Goal: Task Accomplishment & Management: Use online tool/utility

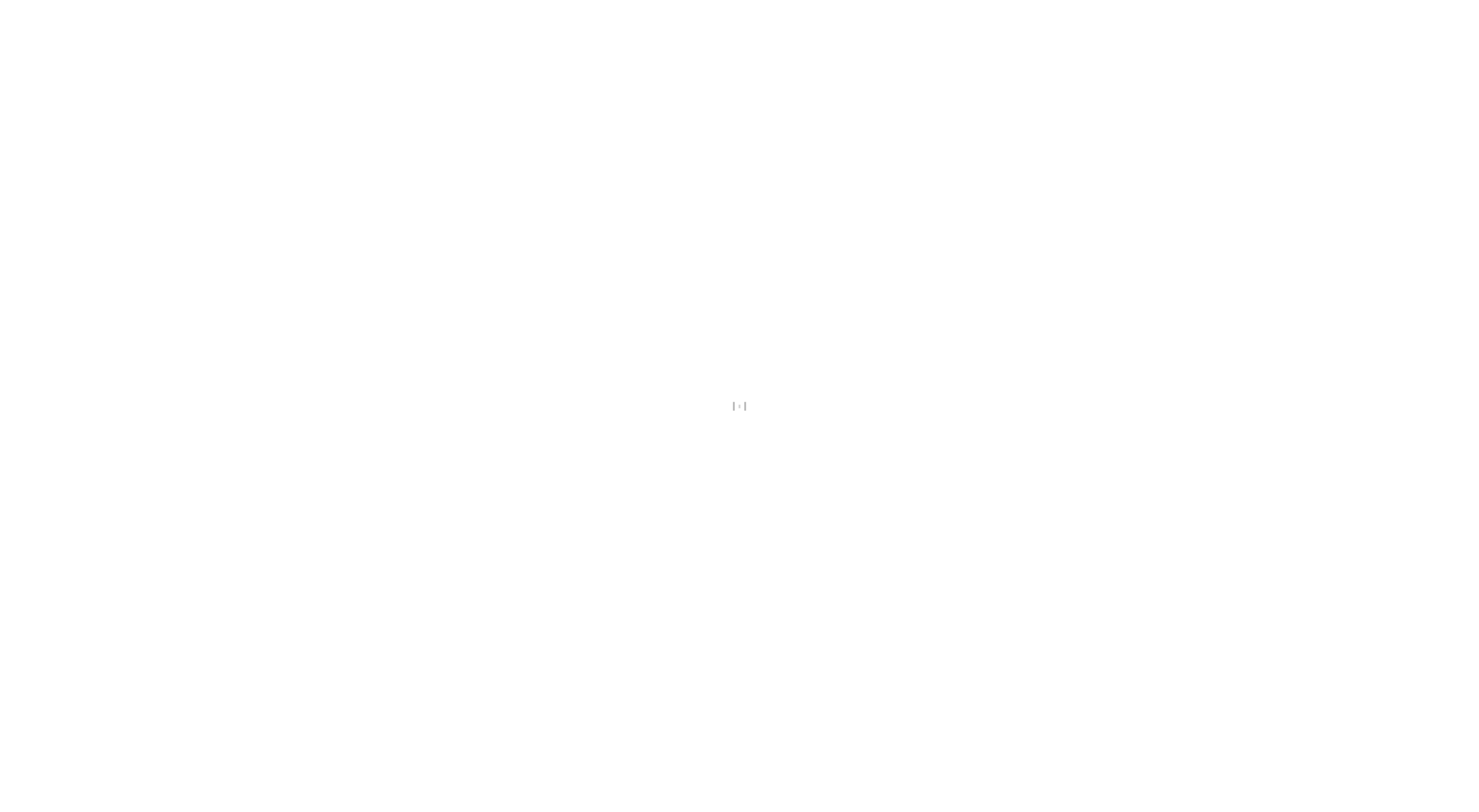
click at [113, 151] on div at bounding box center [740, 406] width 1479 height 812
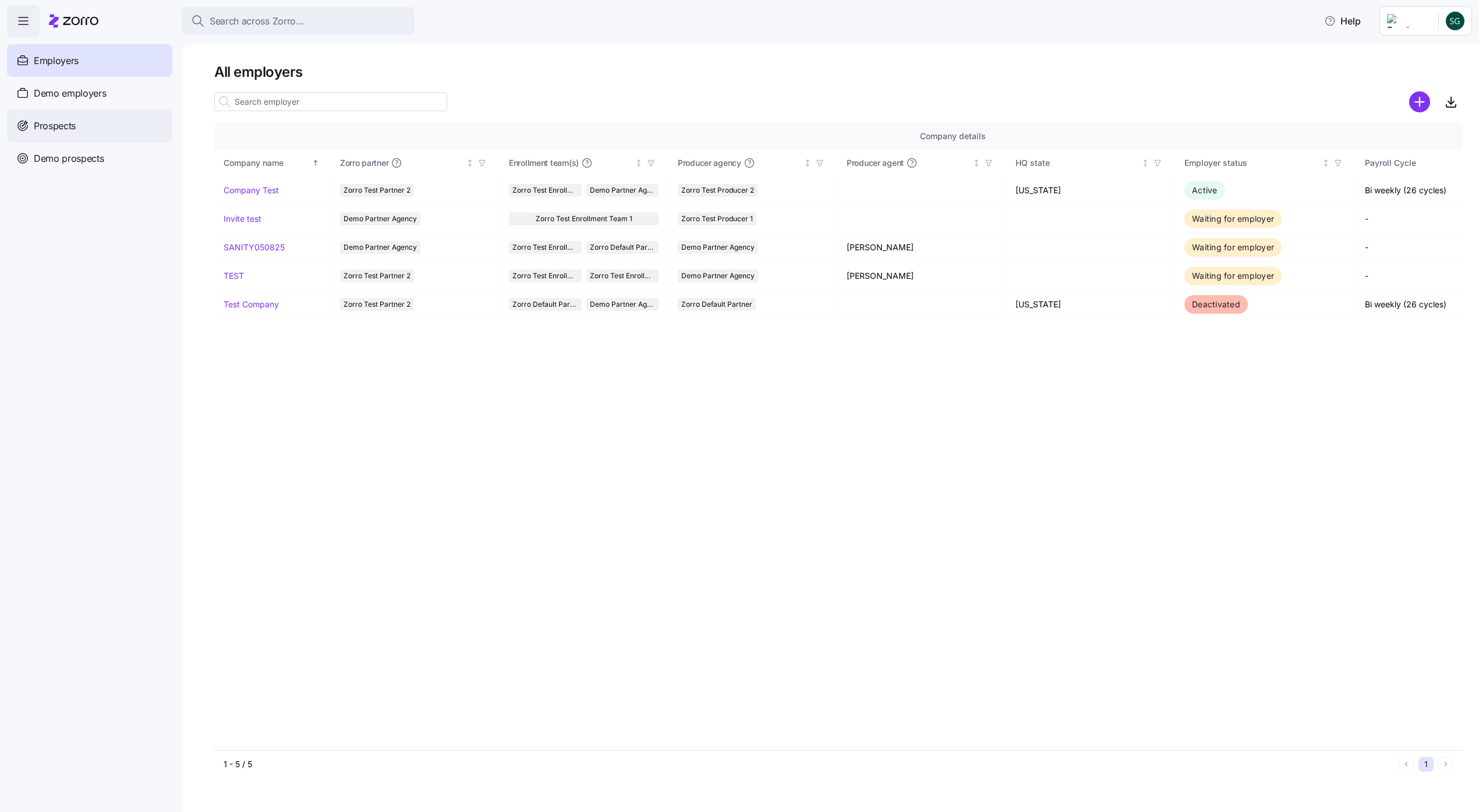
click at [134, 127] on div "Prospects" at bounding box center [89, 125] width 165 height 32
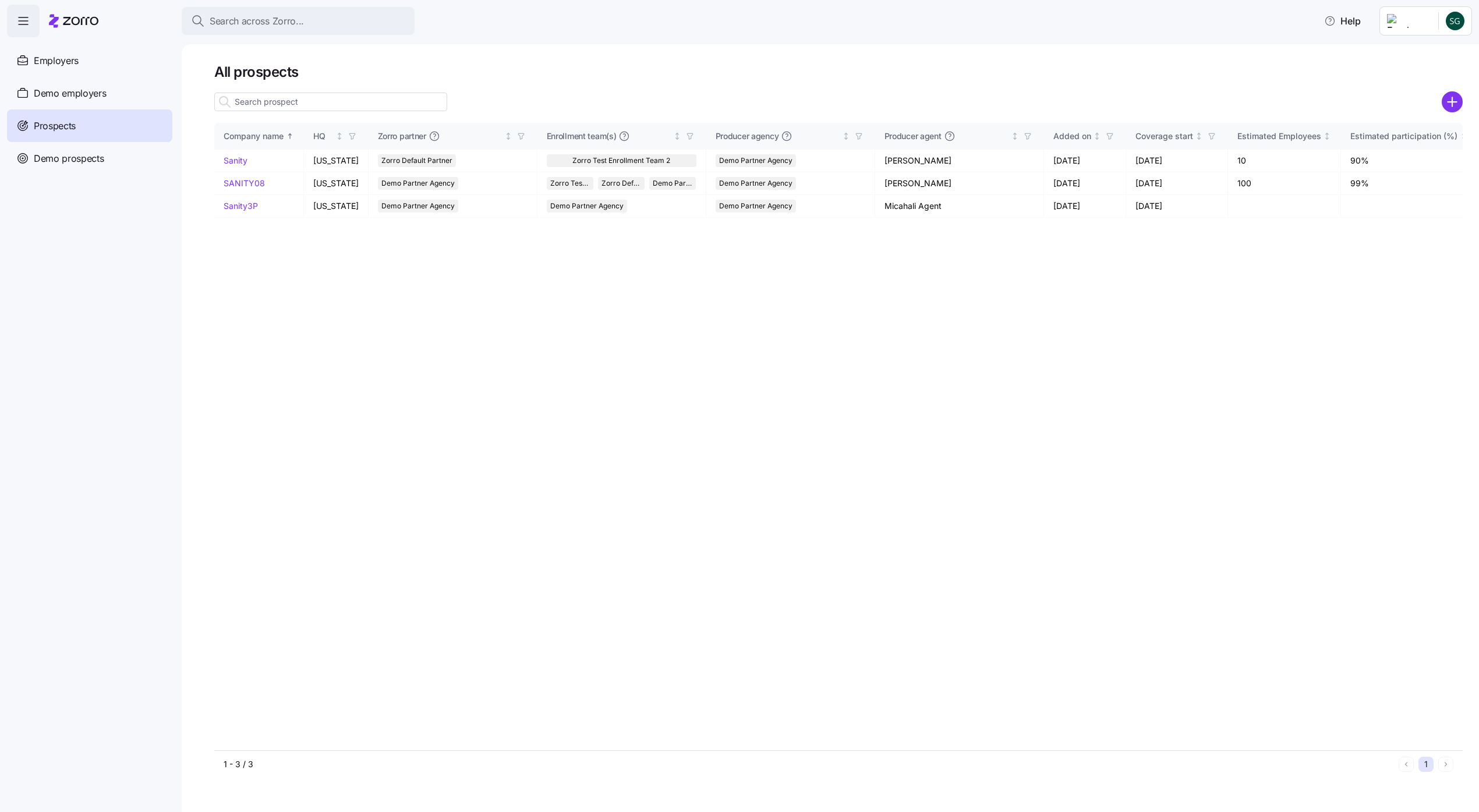
click at [238, 184] on link "SANITY08" at bounding box center [243, 182] width 41 height 10
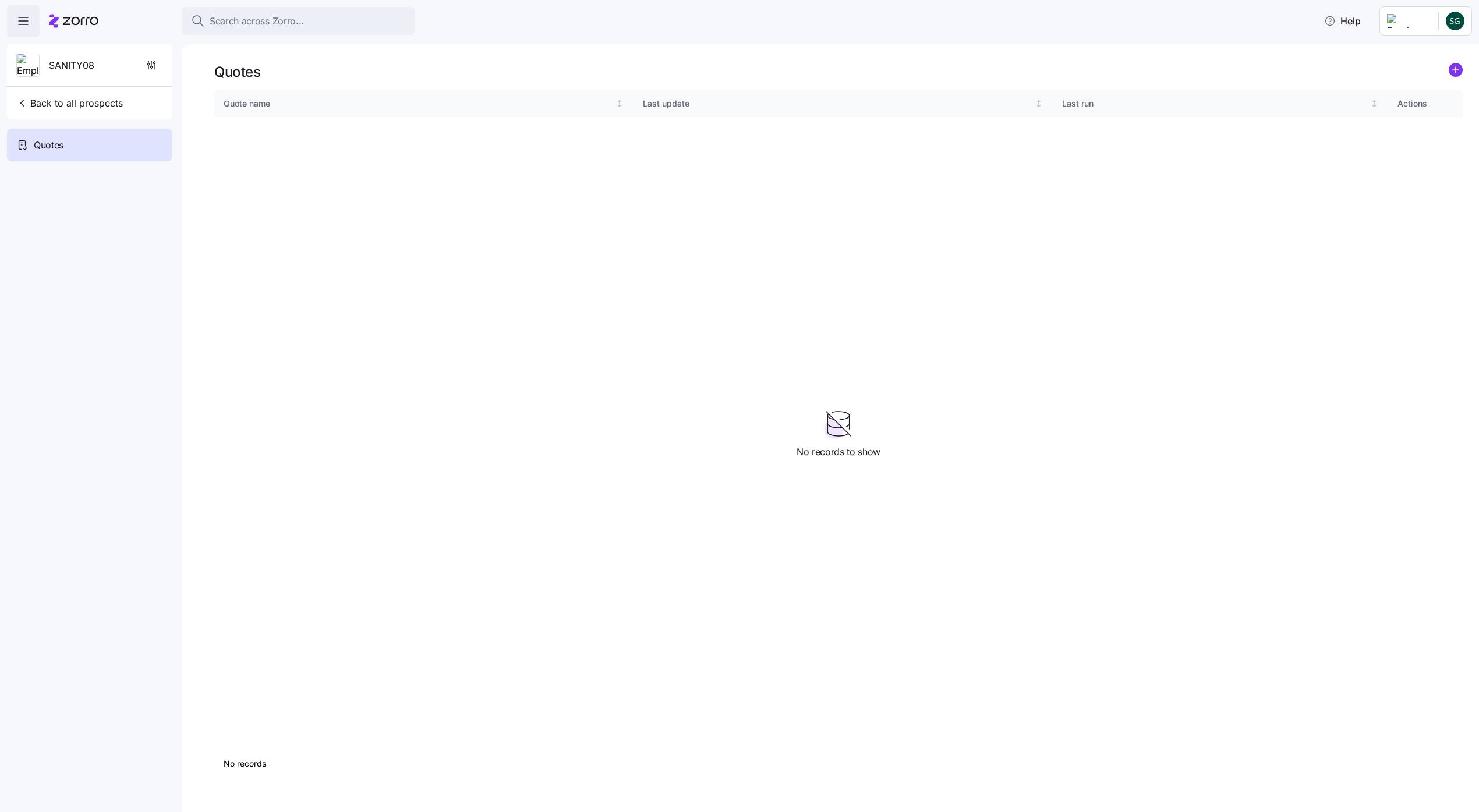
click at [1310, 232] on div "Quote name Last update Last run Actions" at bounding box center [838, 419] width 1248 height 659
click at [1455, 70] on icon "add icon" at bounding box center [1456, 70] width 6 height 0
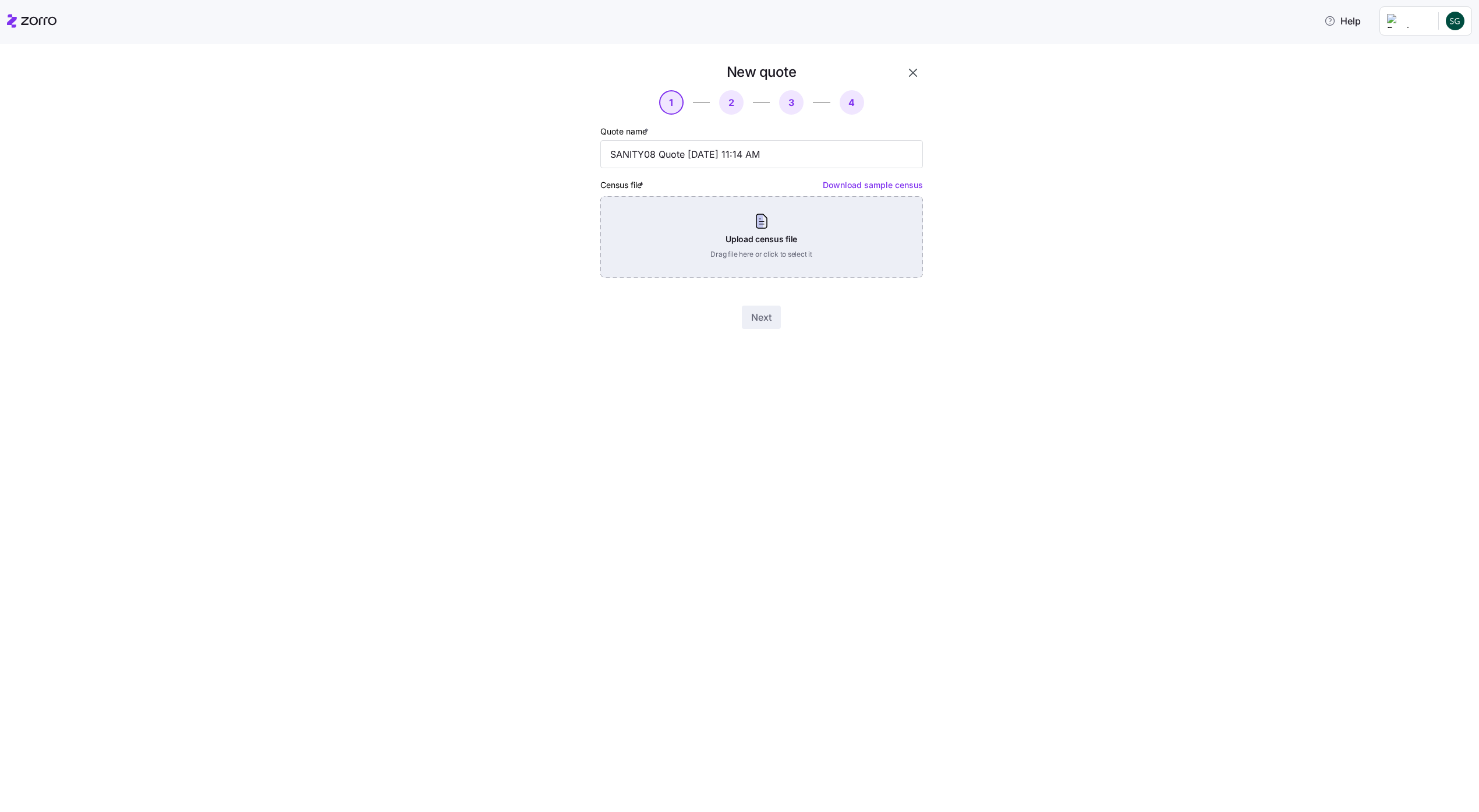
click at [730, 228] on div "Upload census file Drag file here or click to select it" at bounding box center [762, 237] width 323 height 81
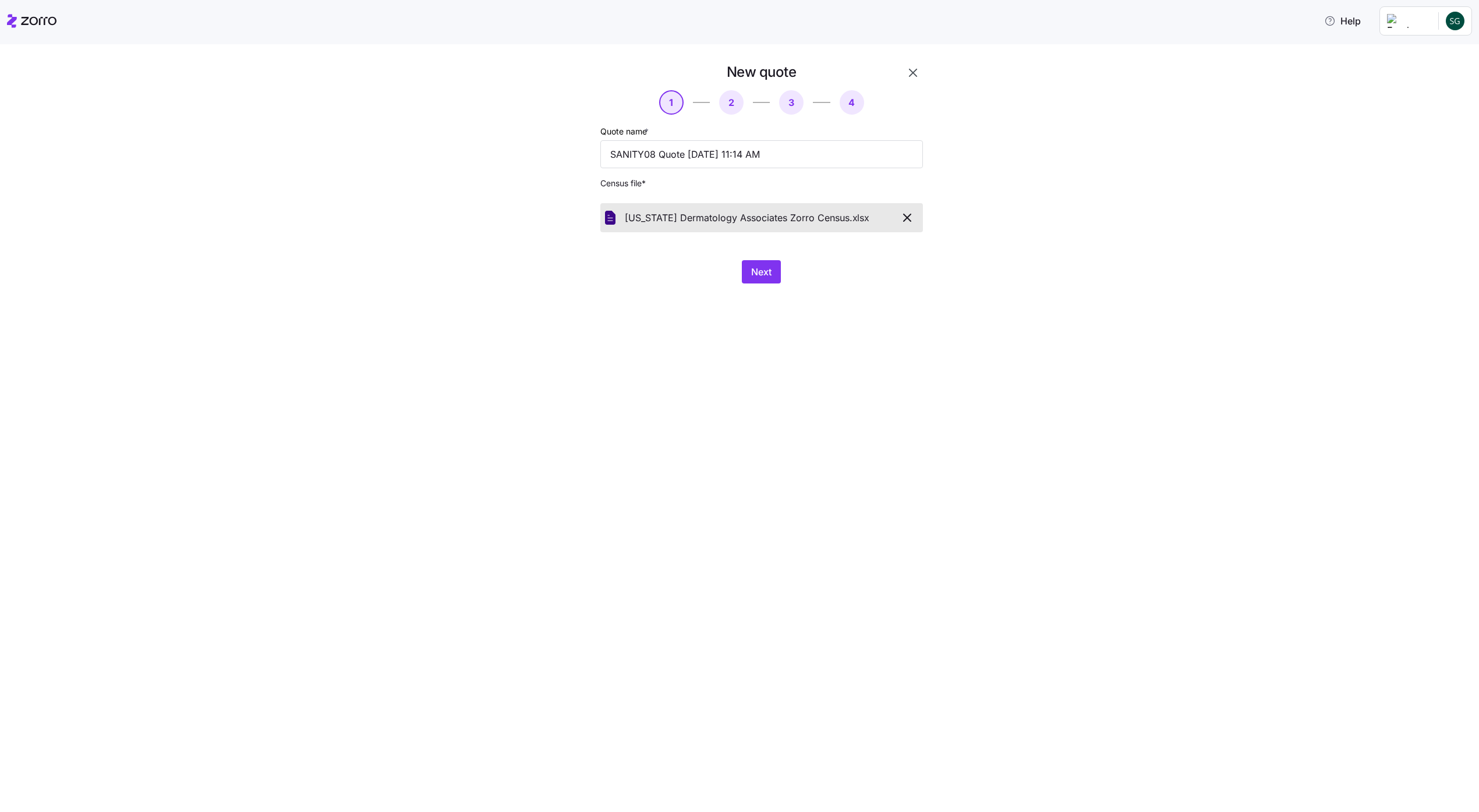
click at [905, 218] on icon "button" at bounding box center [906, 218] width 14 height 14
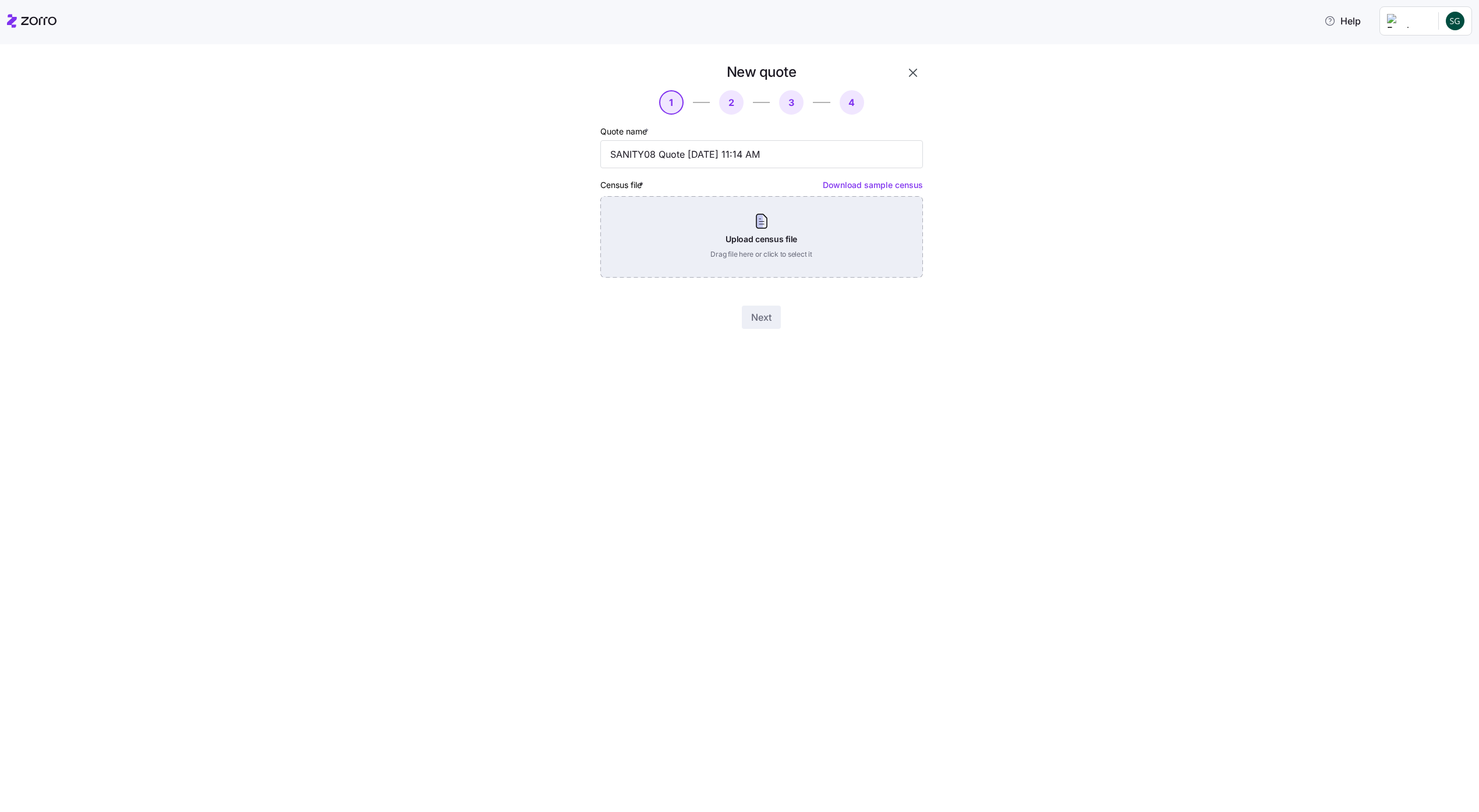
click at [803, 231] on div "Upload census file Drag file here or click to select it" at bounding box center [762, 237] width 323 height 81
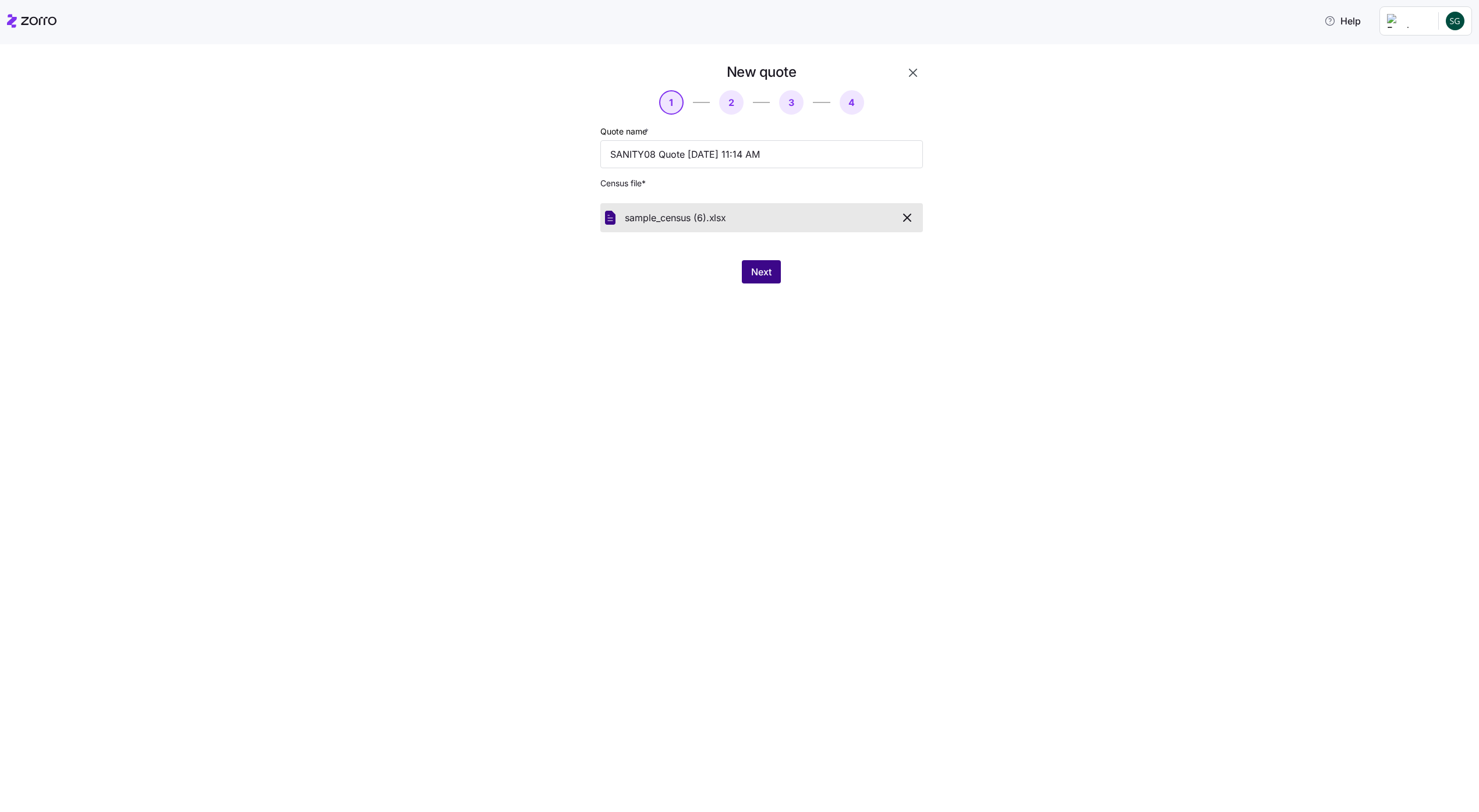
click at [776, 270] on button "Next" at bounding box center [762, 271] width 39 height 23
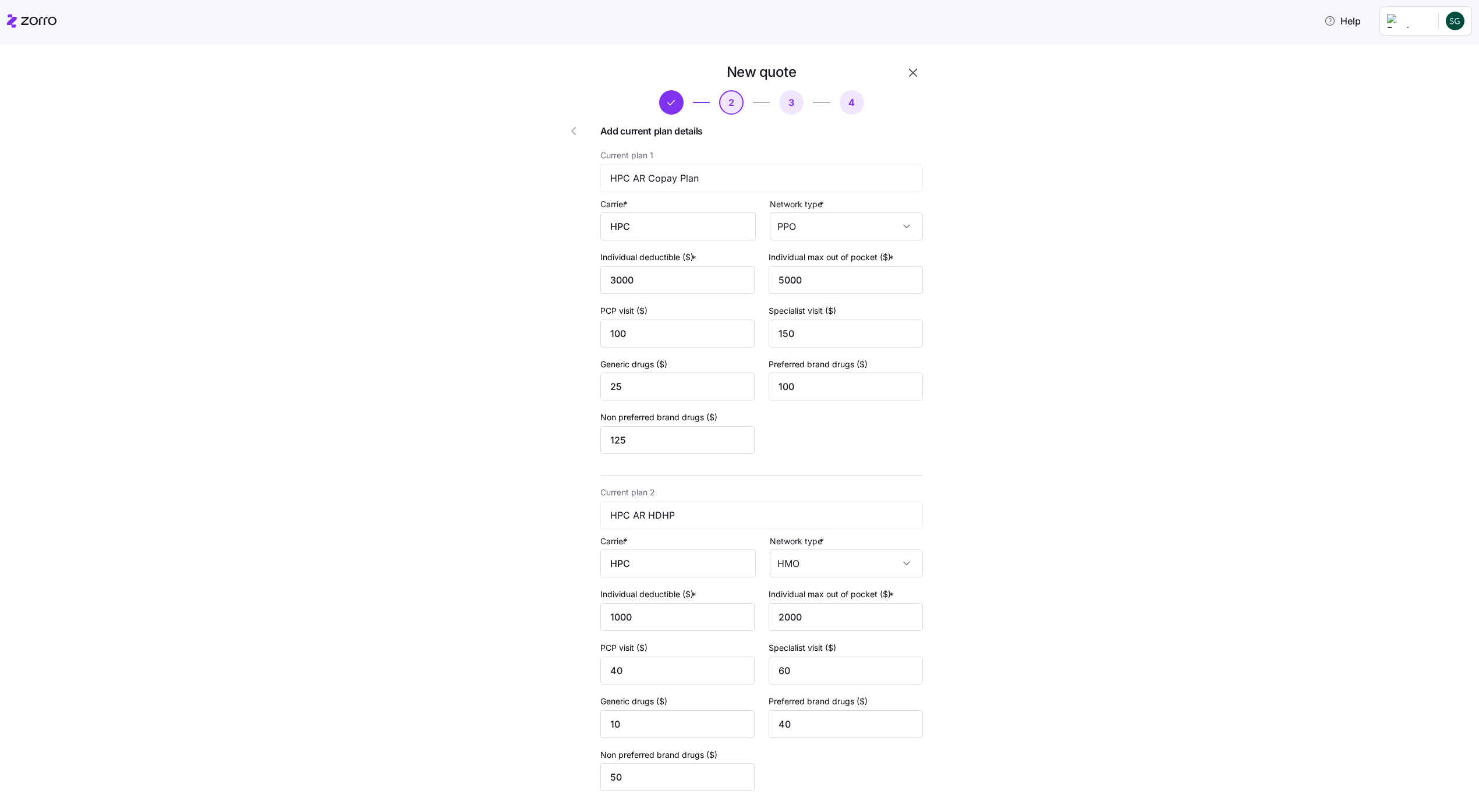
scroll to position [94, 0]
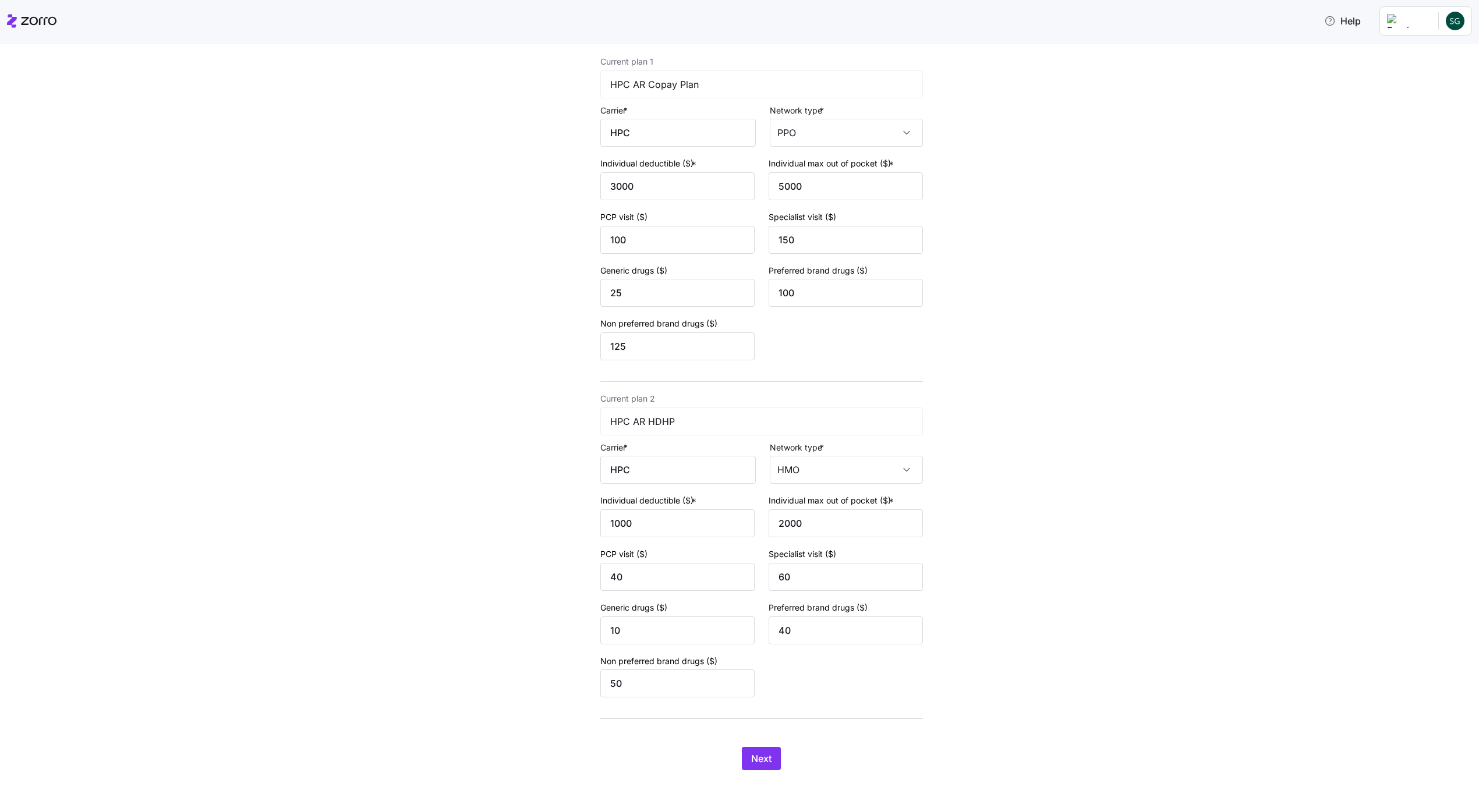
click at [761, 773] on div "New quote 2 3 4 Add current plan details Current plan 1 HPC AR Copay Plan Carri…" at bounding box center [748, 377] width 408 height 815
click at [771, 751] on button "Next" at bounding box center [762, 758] width 39 height 23
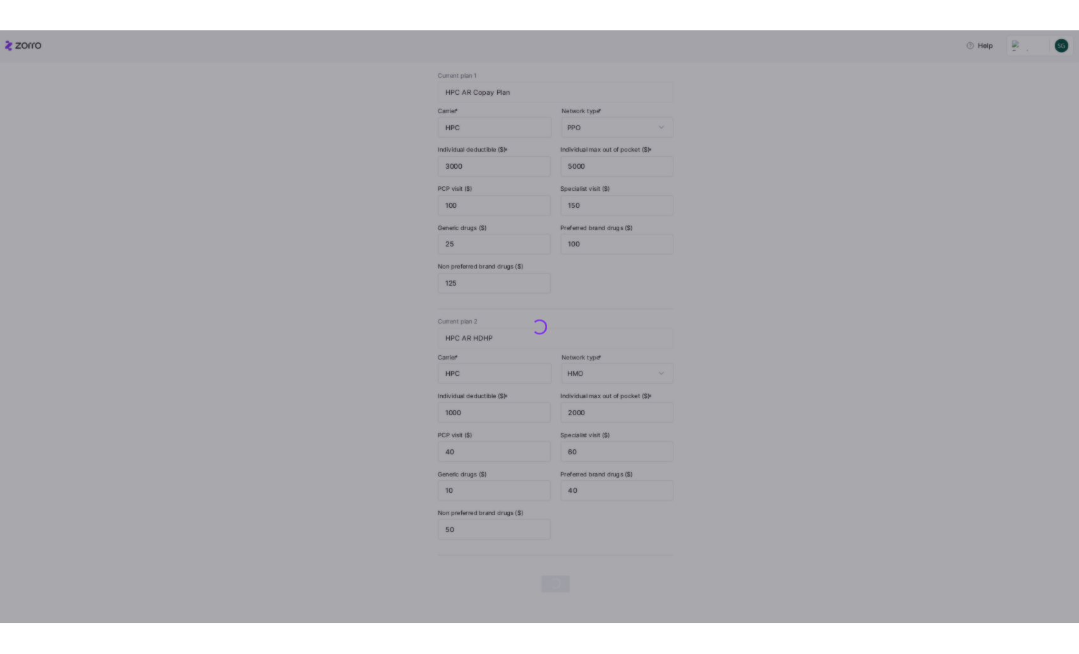
scroll to position [0, 0]
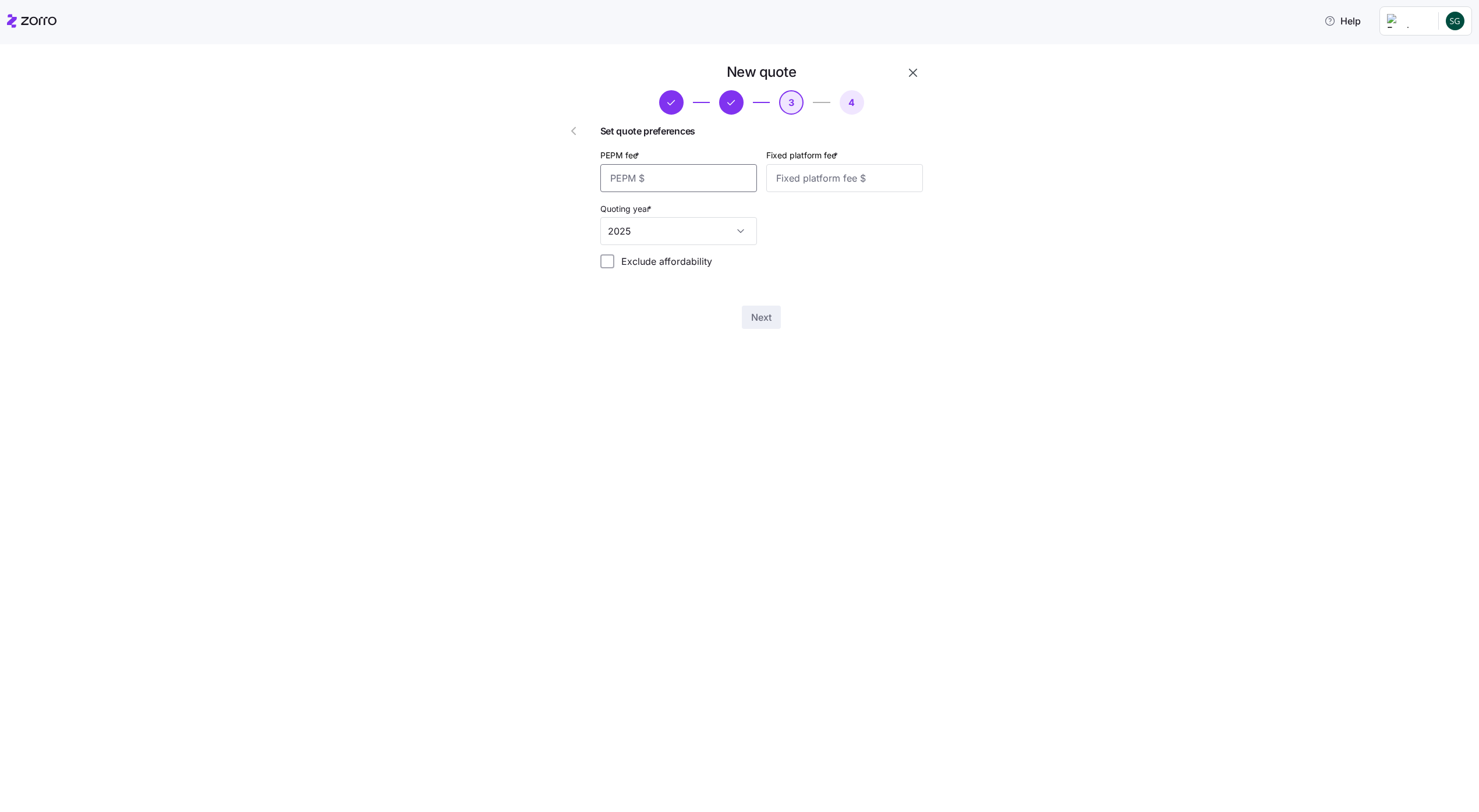
click at [685, 169] on input "PEPM fee *" at bounding box center [679, 178] width 157 height 28
type input "100"
click at [742, 306] on button "Next" at bounding box center [762, 317] width 39 height 23
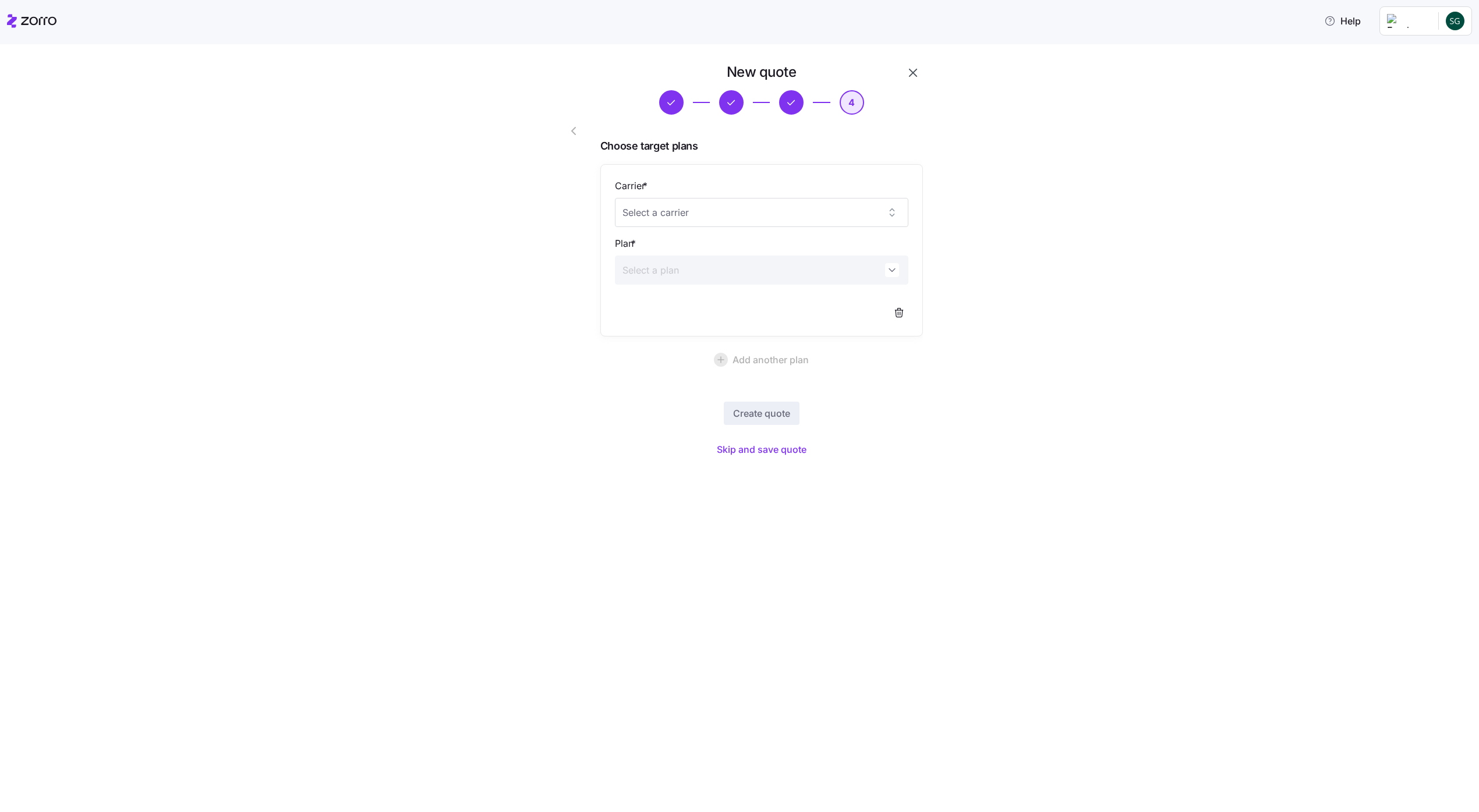
click button "Skip and save quote" at bounding box center [761, 449] width 108 height 21
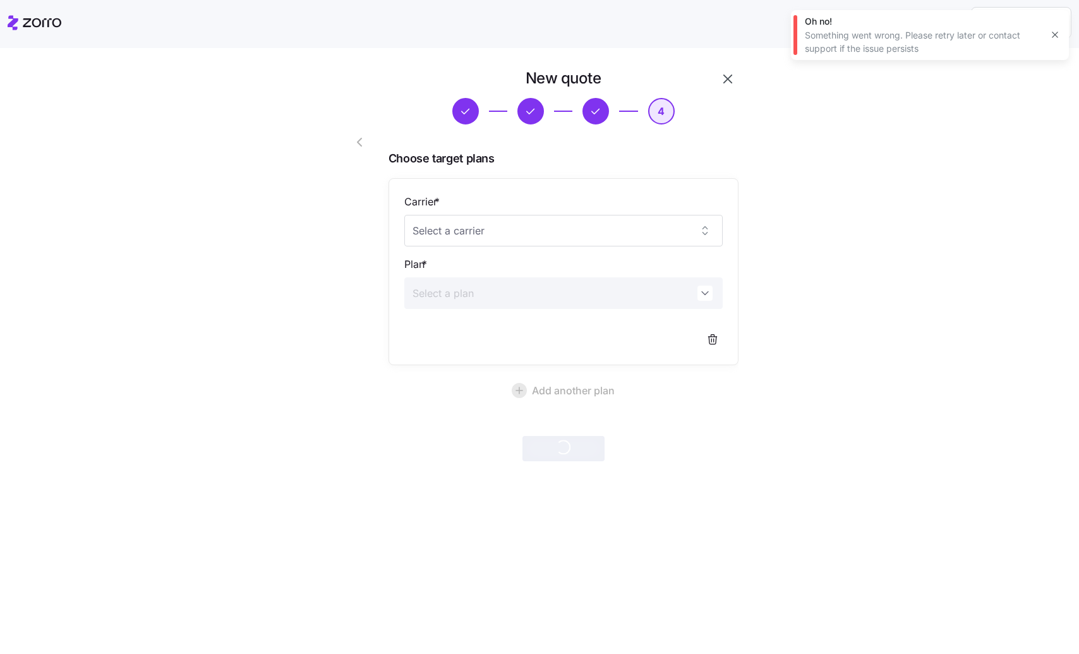
click at [201, 162] on div "New quote 4 Choose target plans Carrier * Plan * Add another plan Create quote" at bounding box center [548, 272] width 1026 height 408
click at [1061, 33] on button "button" at bounding box center [1055, 35] width 18 height 18
click at [950, 165] on div "New quote 4 Choose target plans Carrier * Plan * Add another plan Create quote" at bounding box center [548, 272] width 1026 height 408
